Goal: Information Seeking & Learning: Learn about a topic

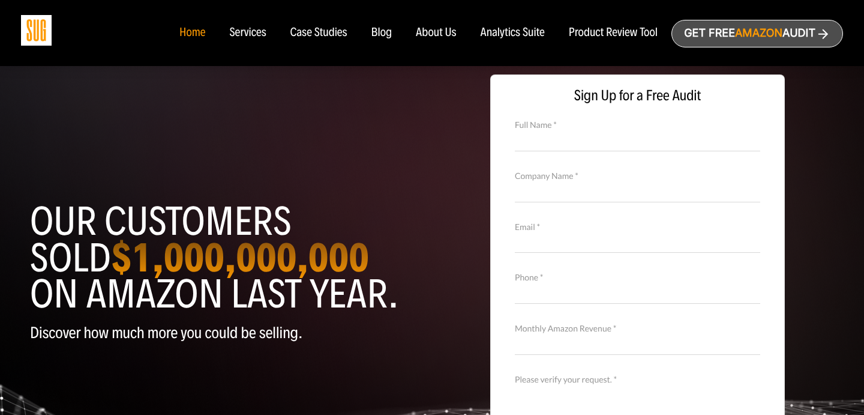
click at [308, 32] on div "Case Studies" at bounding box center [318, 32] width 57 height 13
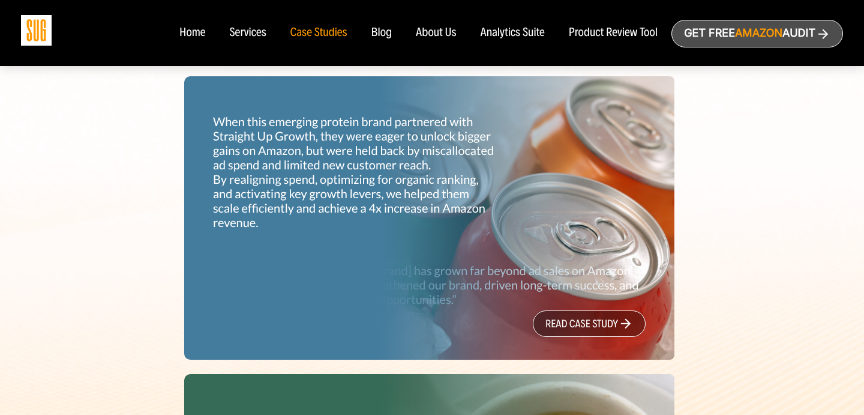
scroll to position [391, 0]
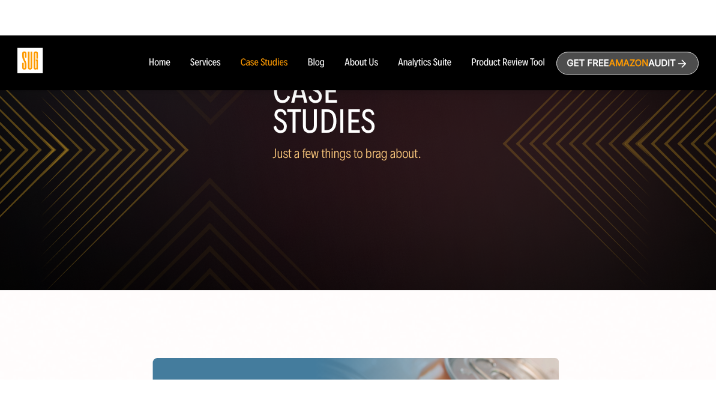
scroll to position [31, 0]
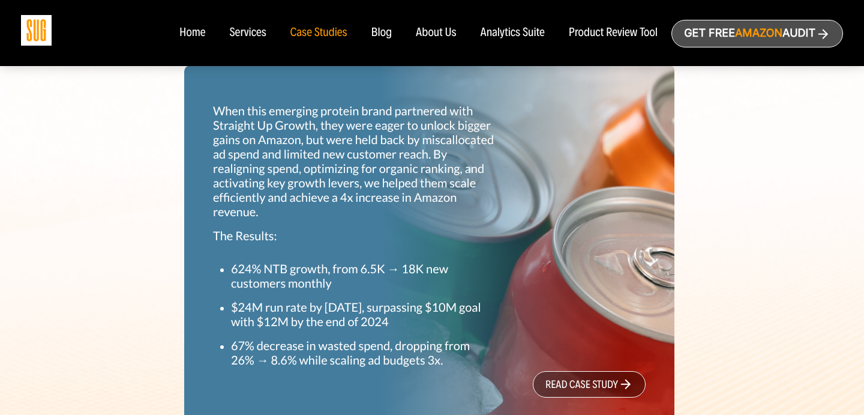
scroll to position [413, 0]
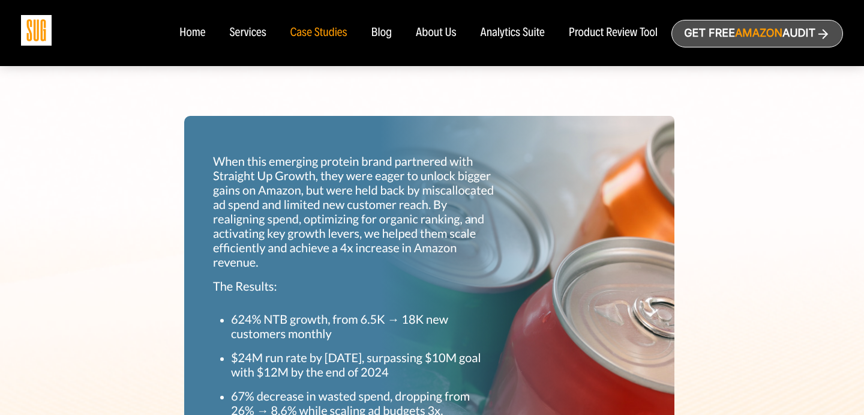
scroll to position [362, 0]
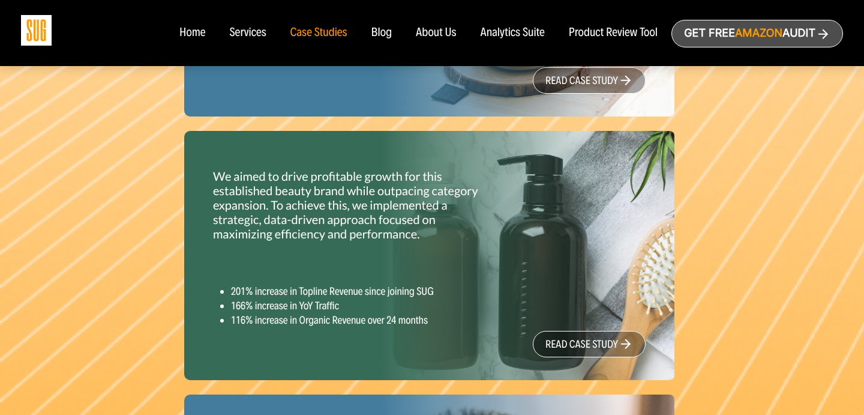
scroll to position [1309, 0]
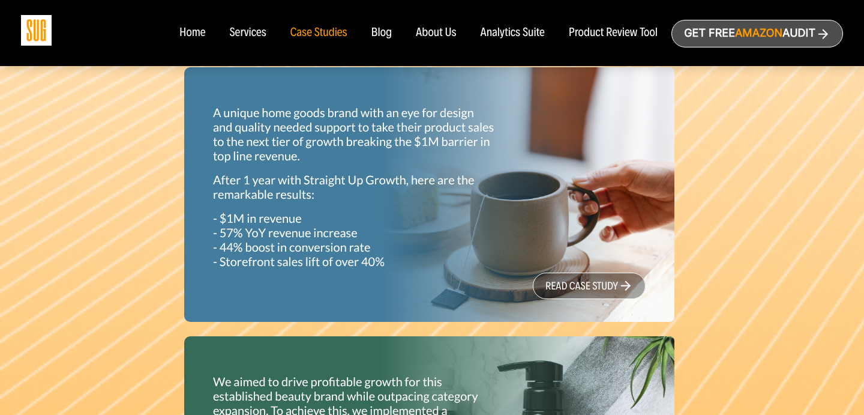
scroll to position [1084, 0]
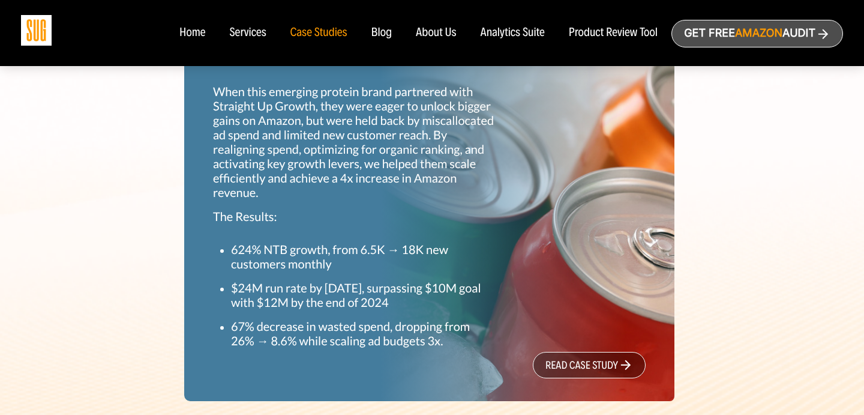
scroll to position [431, 0]
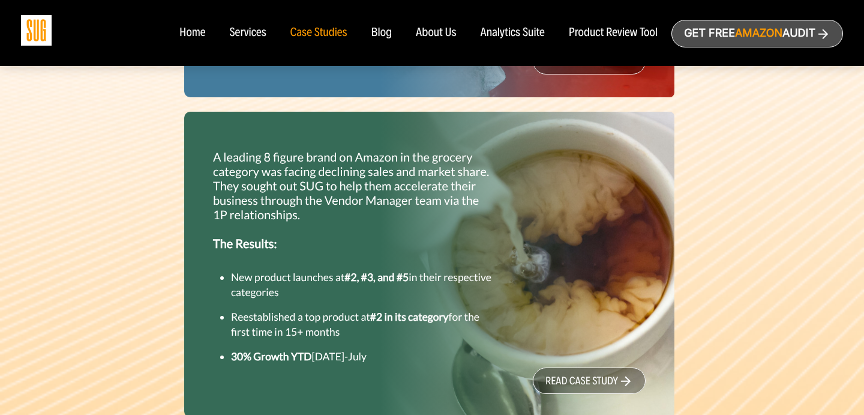
scroll to position [748, 0]
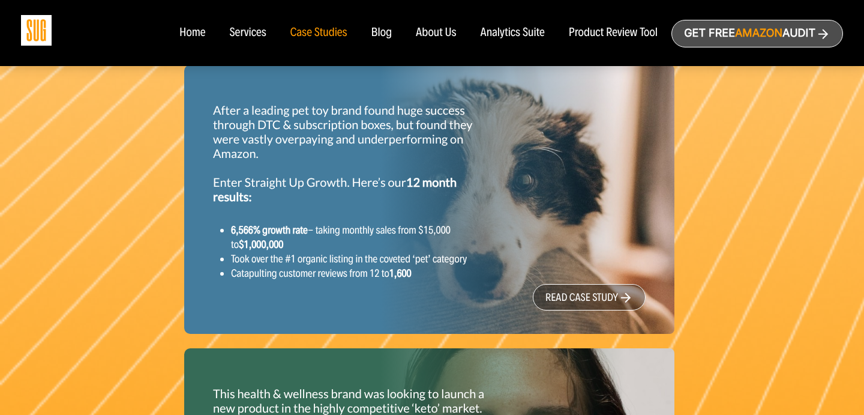
scroll to position [1593, 0]
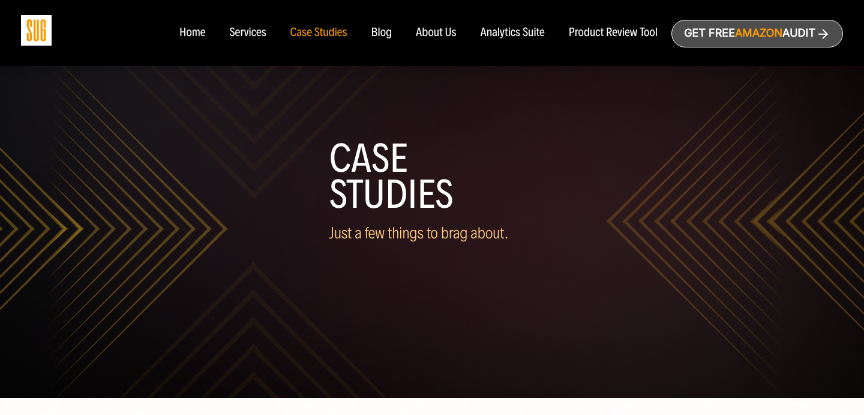
click at [149, 246] on div "Case Studies Just a few things to brag about." at bounding box center [432, 173] width 822 height 226
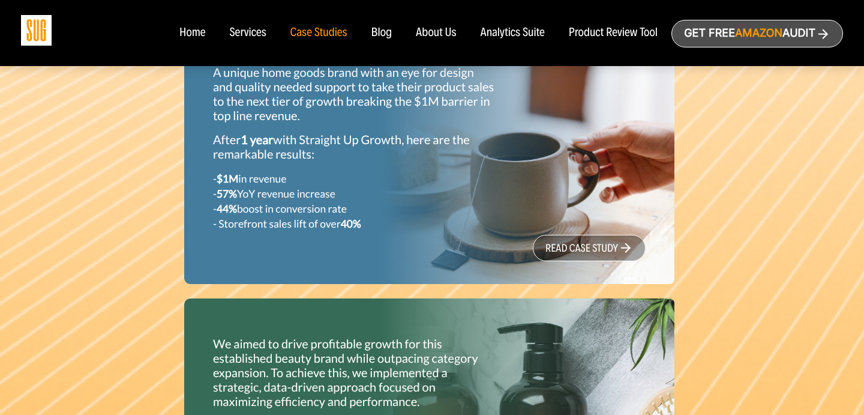
scroll to position [1089, 0]
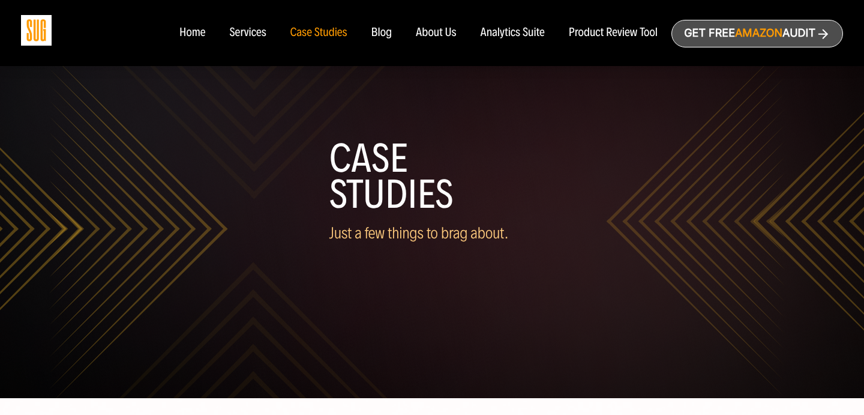
scroll to position [349, 0]
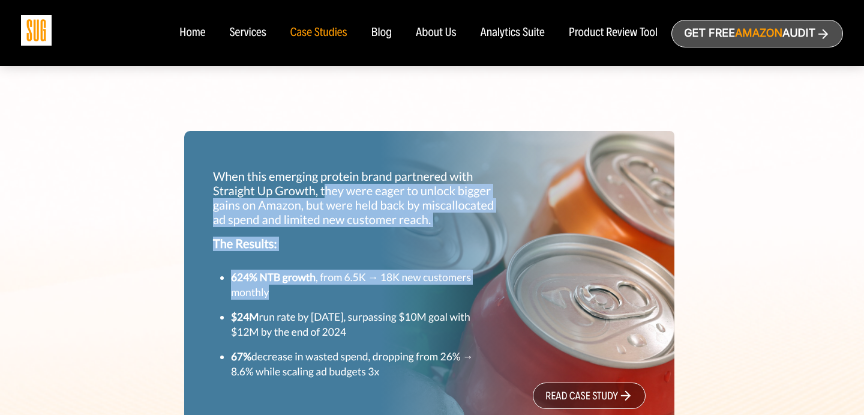
drag, startPoint x: 326, startPoint y: 185, endPoint x: 410, endPoint y: 386, distance: 217.1
click at [395, 351] on div "When this emerging protein brand partnered with Straight Up Growth, they were e…" at bounding box center [354, 274] width 301 height 229
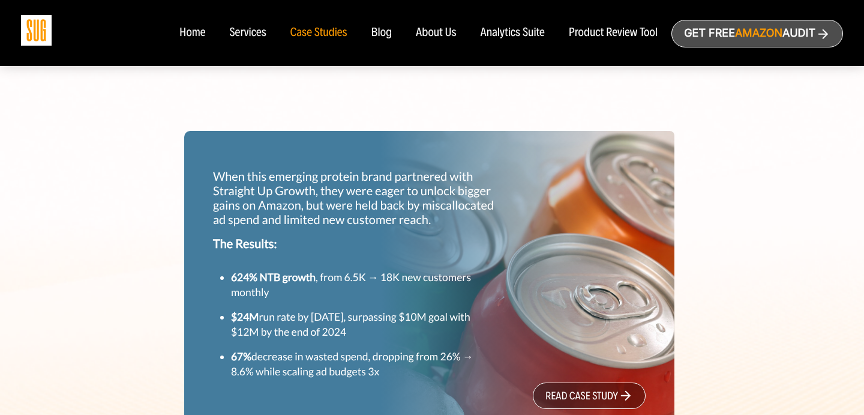
click at [392, 376] on p "67% decrease in wasted spend, dropping from 26% → 8.6% while scaling ad budgets…" at bounding box center [363, 364] width 265 height 30
drag, startPoint x: 391, startPoint y: 376, endPoint x: 343, endPoint y: 181, distance: 200.9
click at [343, 181] on div "When this emerging protein brand partnered with Straight Up Growth, they were e…" at bounding box center [354, 274] width 301 height 229
click at [343, 181] on p "When this emerging protein brand partnered with Straight Up Growth, they were e…" at bounding box center [354, 198] width 283 height 58
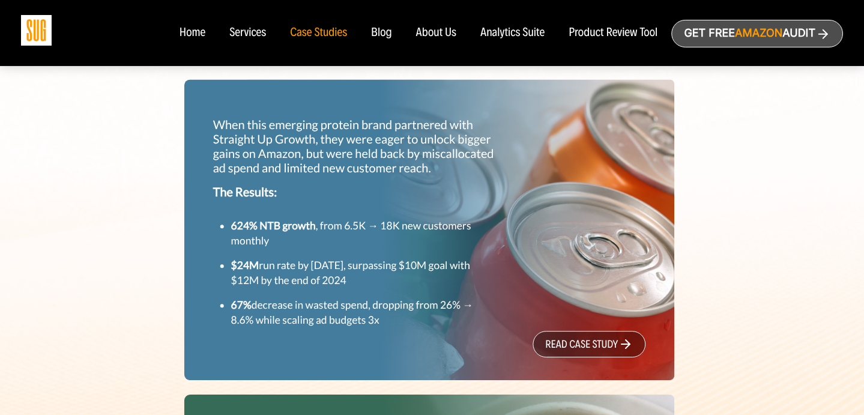
scroll to position [401, 0]
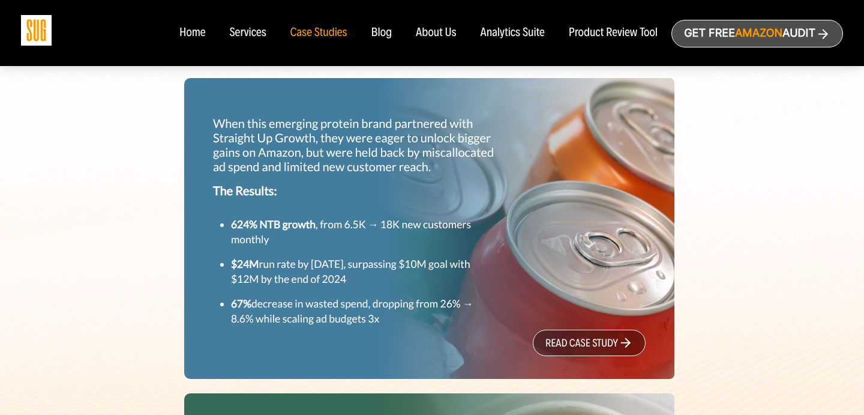
drag, startPoint x: 407, startPoint y: 320, endPoint x: 199, endPoint y: 227, distance: 227.5
click at [200, 227] on div "When this emerging protein brand partnered with Straight Up Growth, they were e…" at bounding box center [429, 228] width 490 height 301
click at [199, 227] on div "When this emerging protein brand partnered with Straight Up Growth, they were e…" at bounding box center [429, 228] width 490 height 301
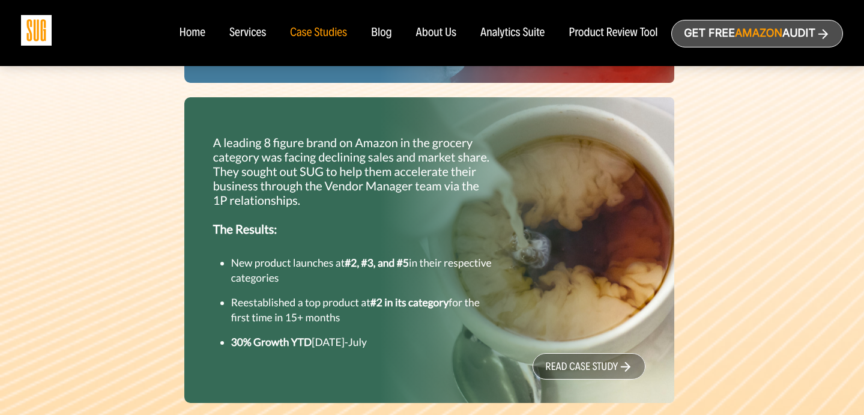
scroll to position [422, 0]
